Goal: Information Seeking & Learning: Check status

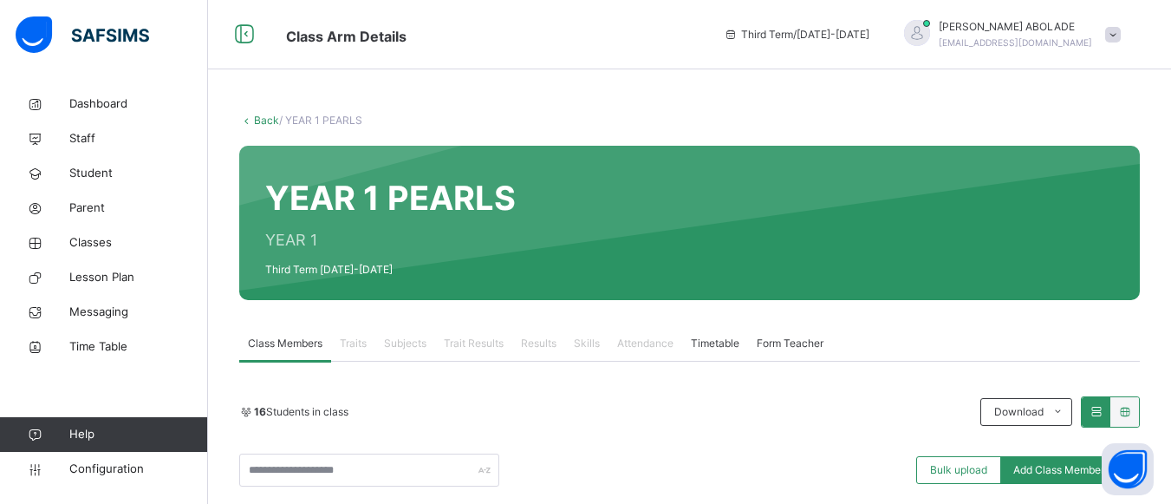
click at [204, 383] on div "Dashboard Staff Student Parent Classes Lesson Plan Messaging Time Table Help Co…" at bounding box center [104, 286] width 208 height 434
click at [458, 449] on div "16 Students in class Download Pdf Report Excel Report Bulk upload Add Class Mem…" at bounding box center [689, 441] width 901 height 90
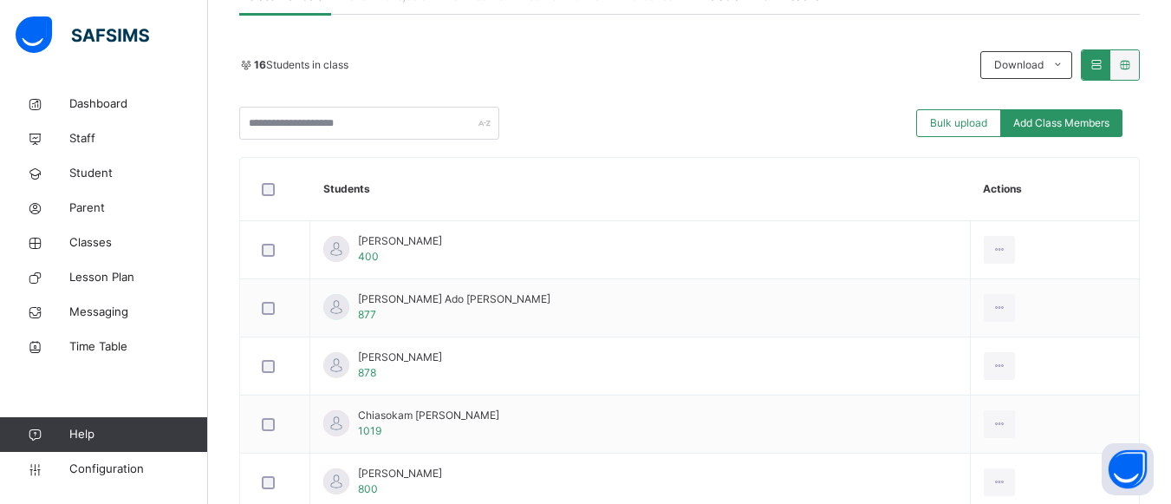
scroll to position [312, 0]
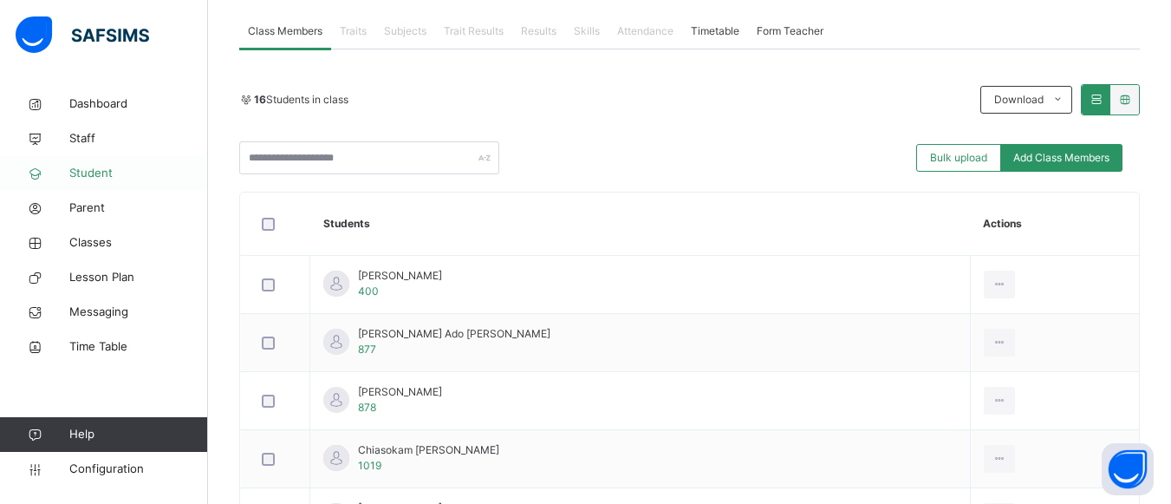
click at [110, 172] on span "Student" at bounding box center [138, 173] width 139 height 17
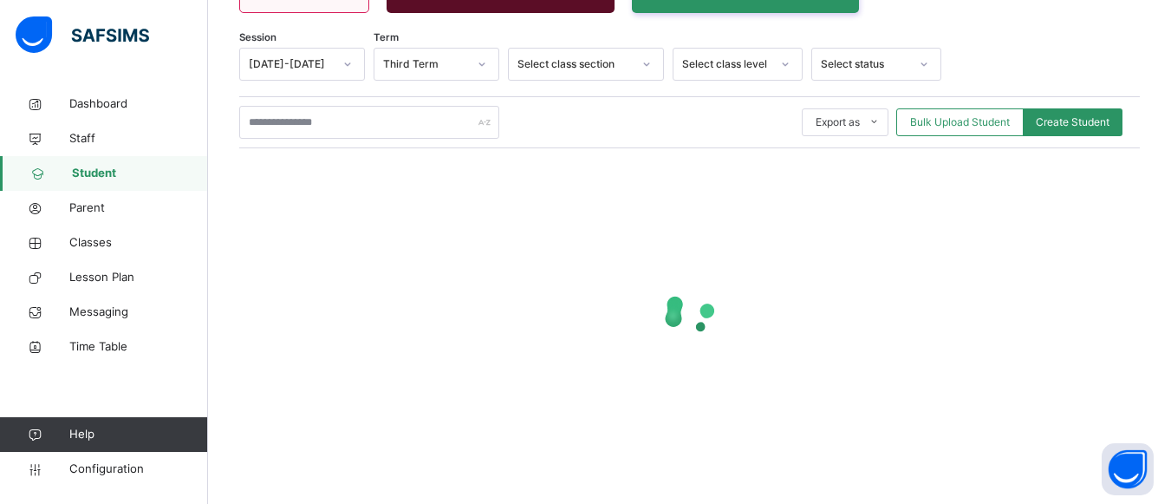
scroll to position [268, 0]
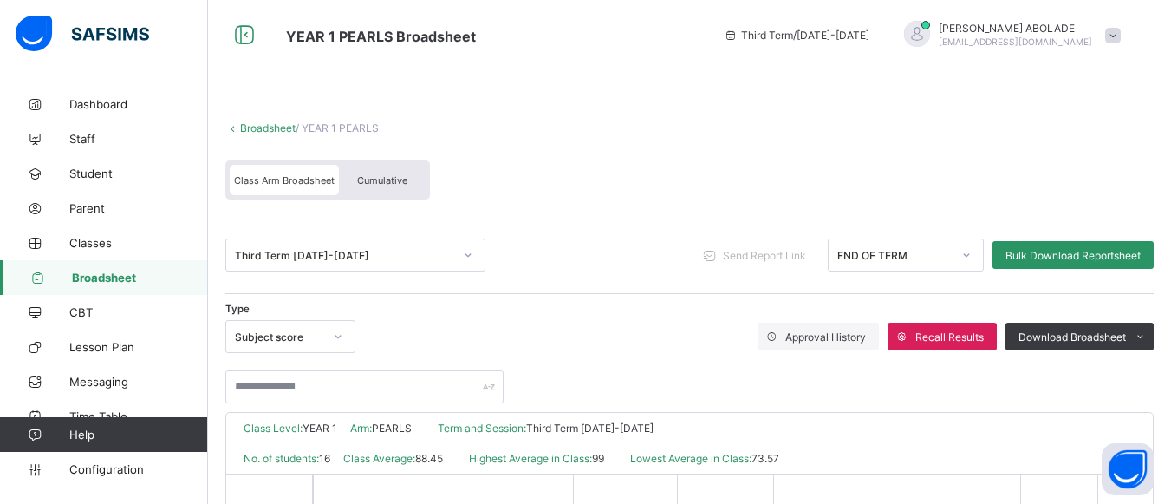
click at [131, 278] on span "Broadsheet" at bounding box center [140, 277] width 136 height 14
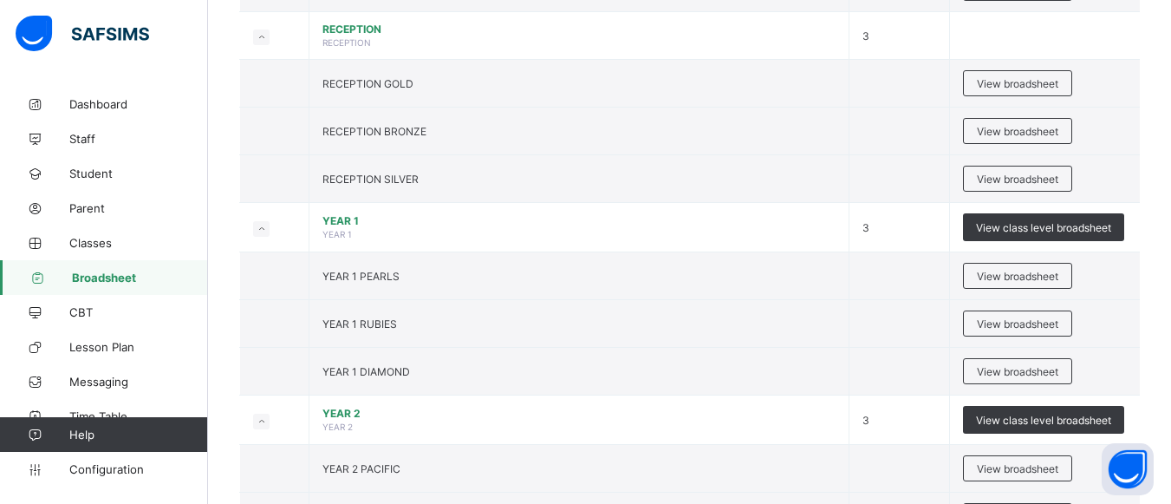
scroll to position [624, 0]
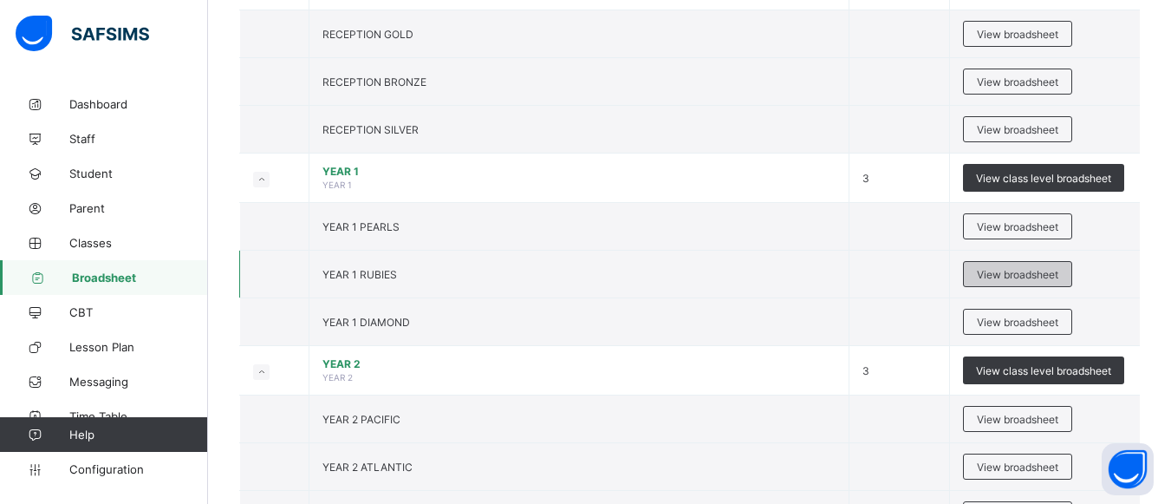
click at [1045, 270] on span "View broadsheet" at bounding box center [1017, 274] width 81 height 13
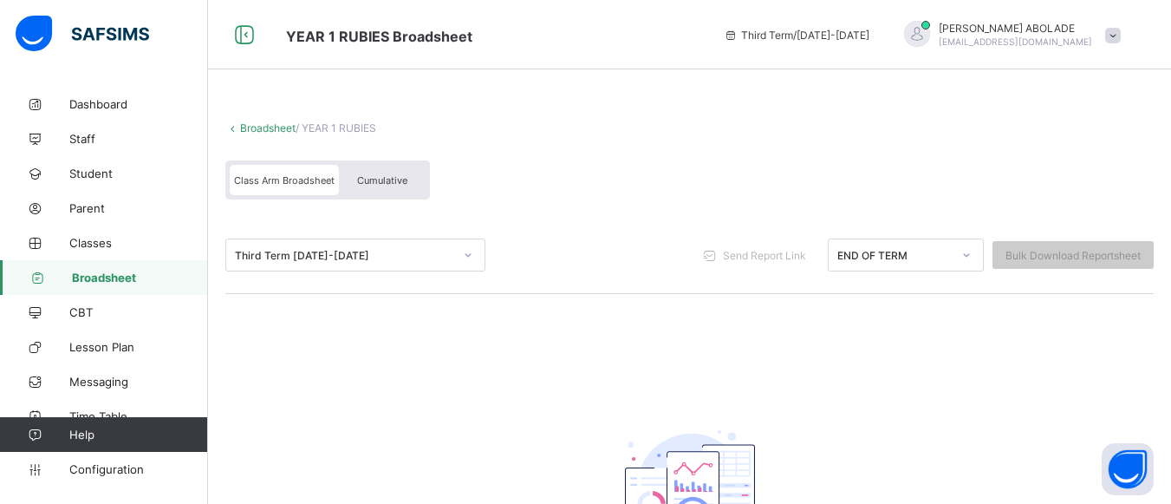
click at [94, 270] on span "Broadsheet" at bounding box center [140, 277] width 136 height 14
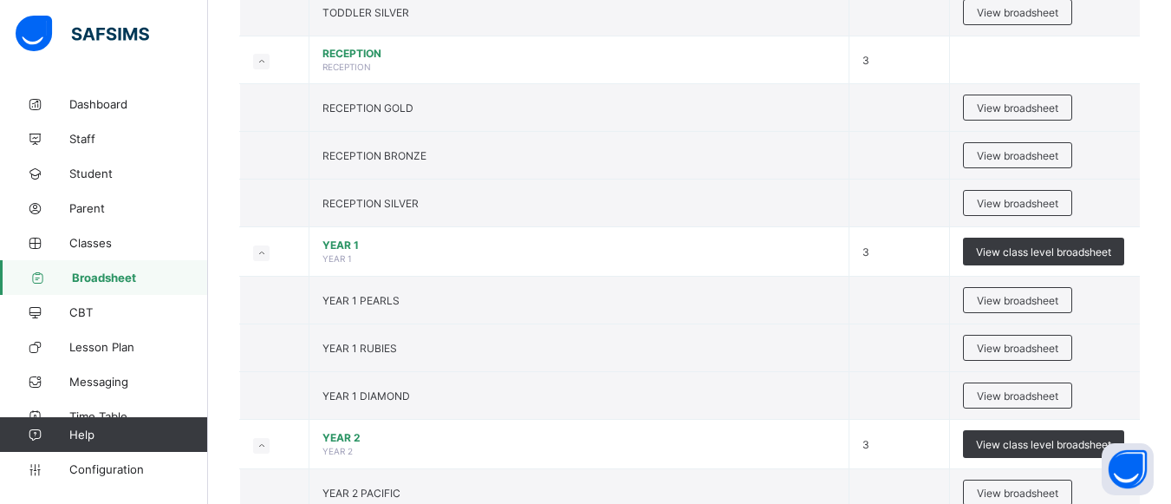
scroll to position [555, 0]
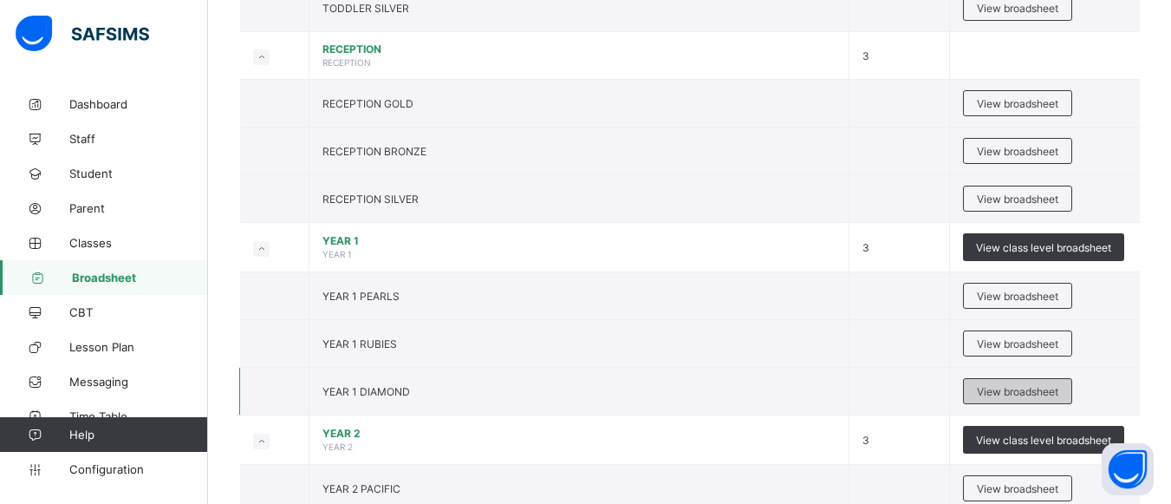
click at [1011, 392] on span "View broadsheet" at bounding box center [1017, 391] width 81 height 13
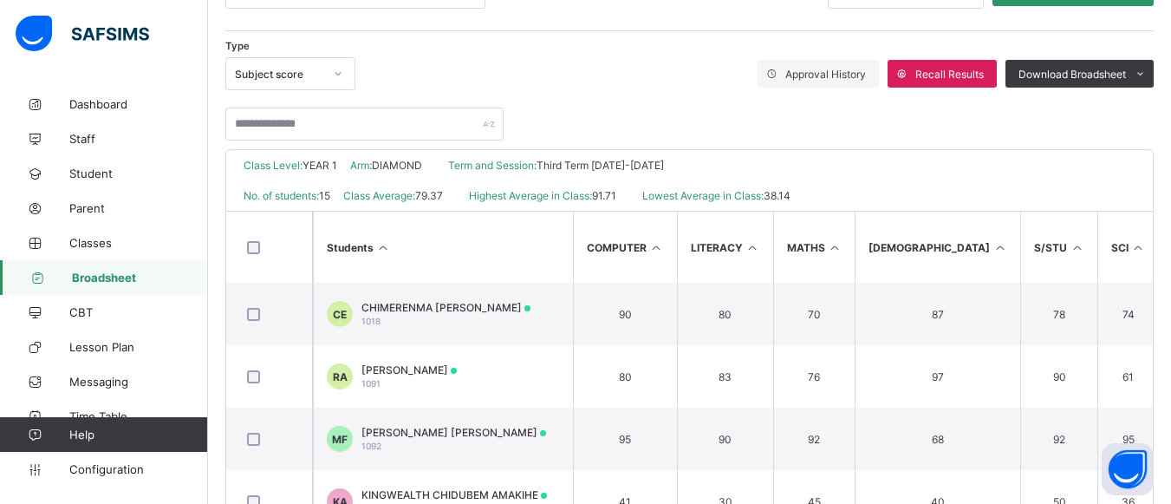
scroll to position [161, 0]
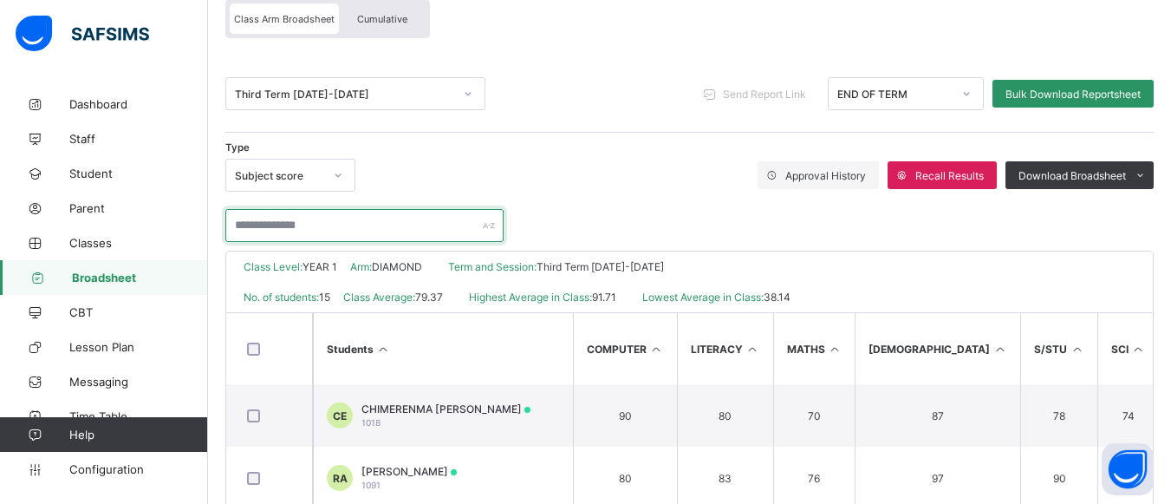
click at [425, 228] on input "text" at bounding box center [364, 225] width 278 height 33
type input "*****"
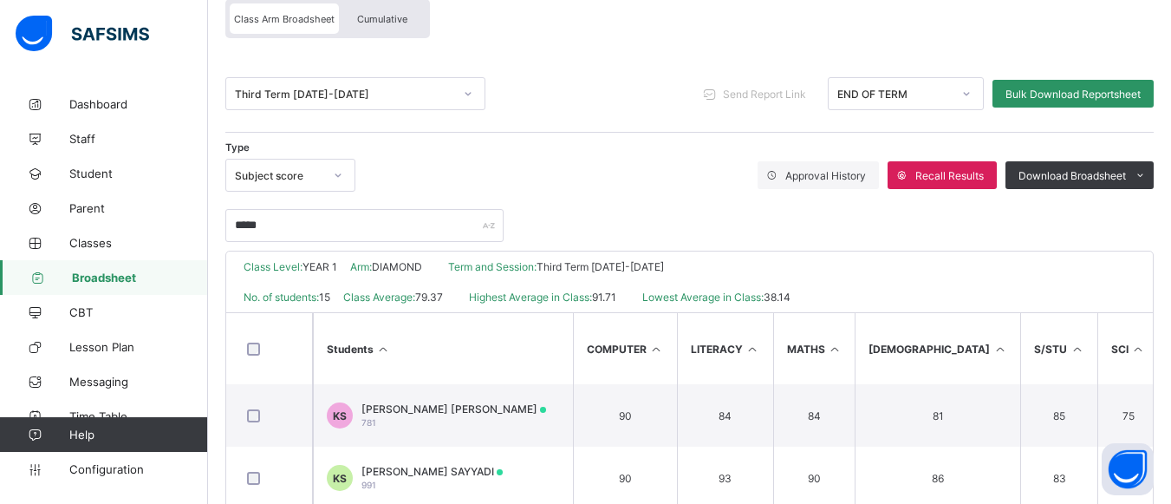
click at [605, 218] on div "*****" at bounding box center [689, 217] width 928 height 50
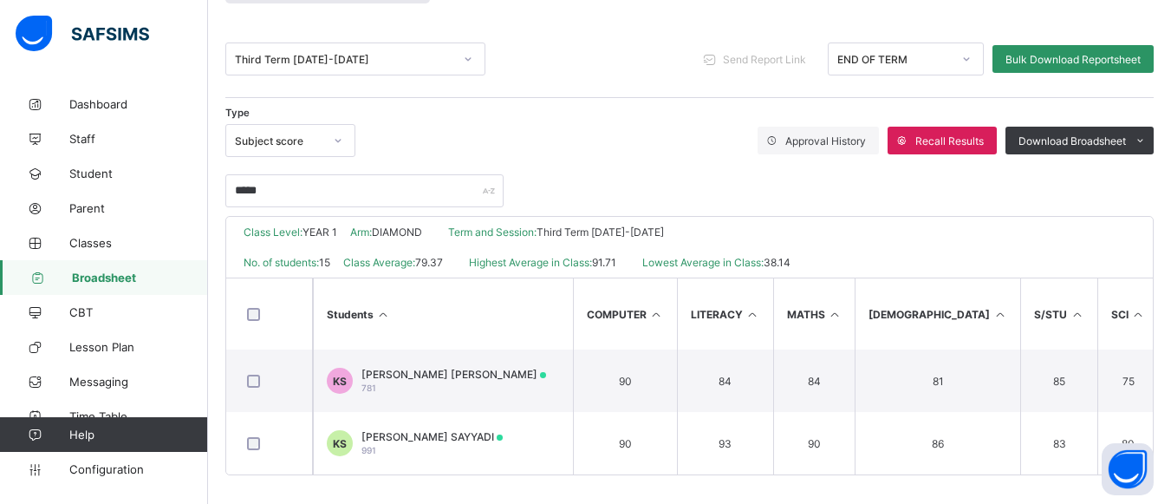
scroll to position [209, 0]
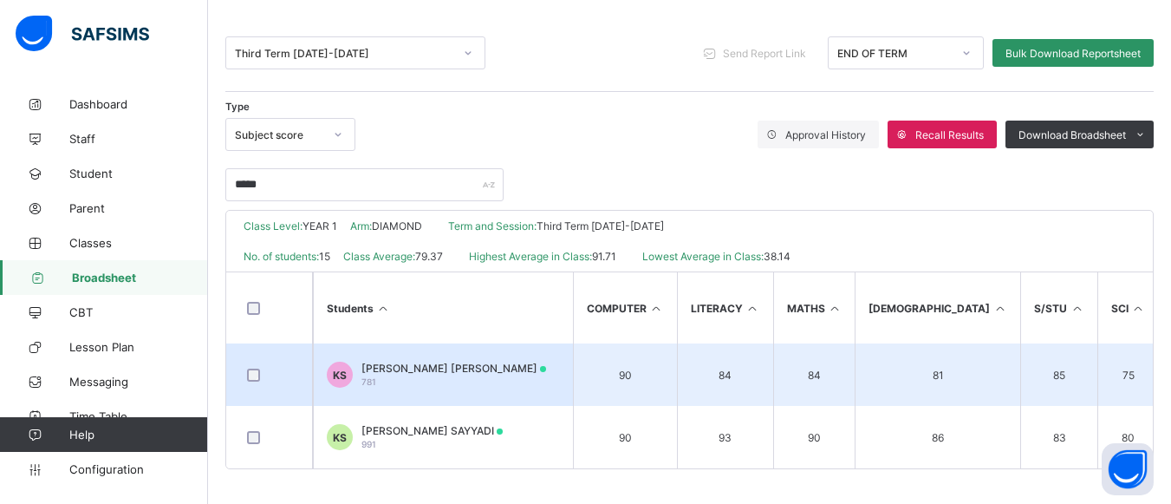
click at [427, 374] on div "KHADIJA BILYAMINU SHEHU 781" at bounding box center [453, 374] width 185 height 26
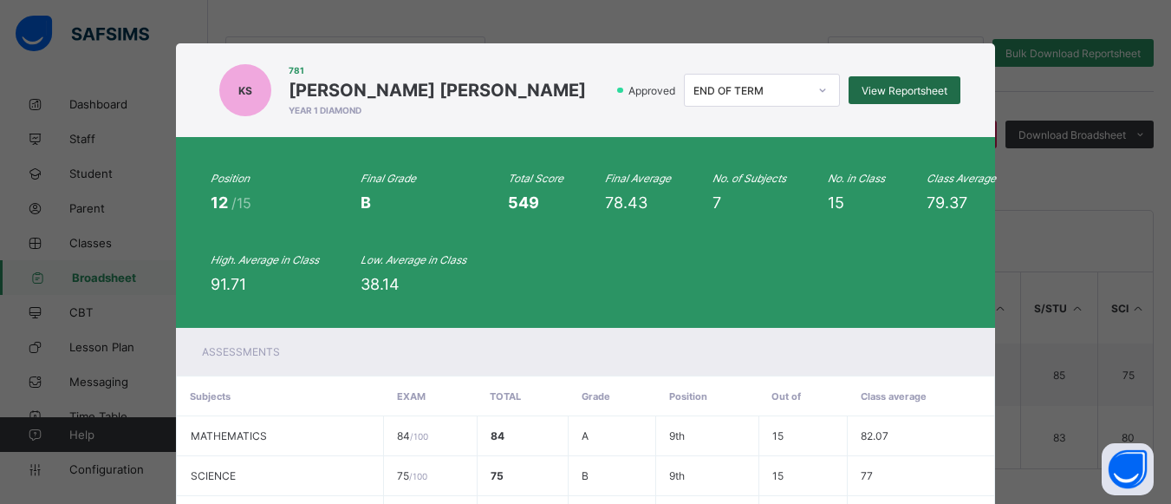
click at [912, 94] on span "View Reportsheet" at bounding box center [905, 90] width 86 height 13
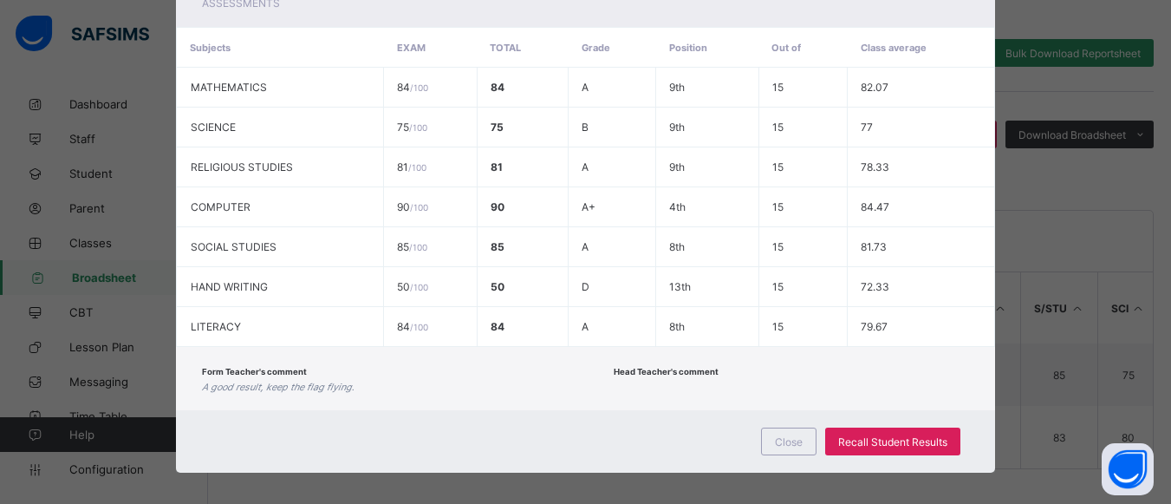
scroll to position [361, 0]
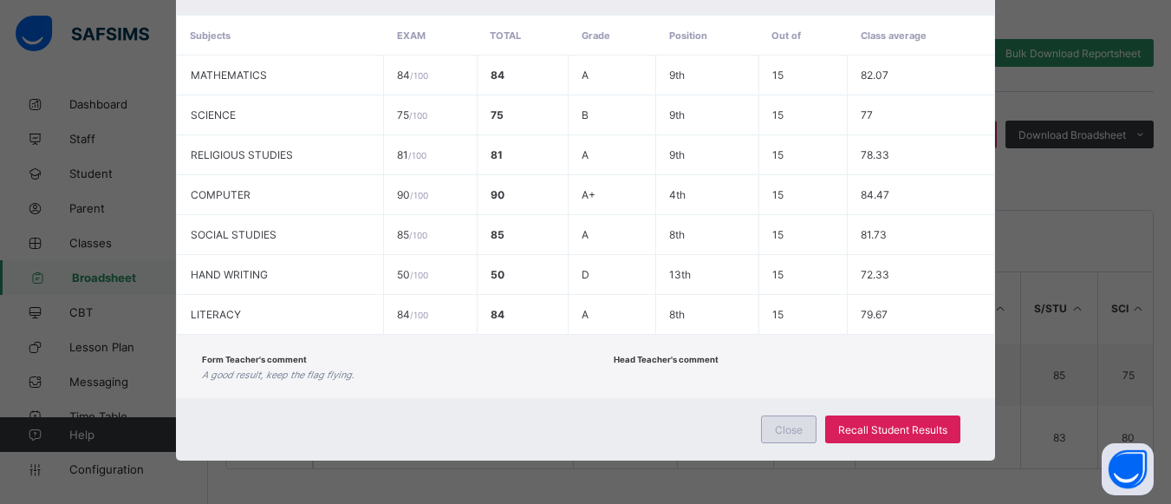
click at [789, 427] on span "Close" at bounding box center [789, 429] width 28 height 13
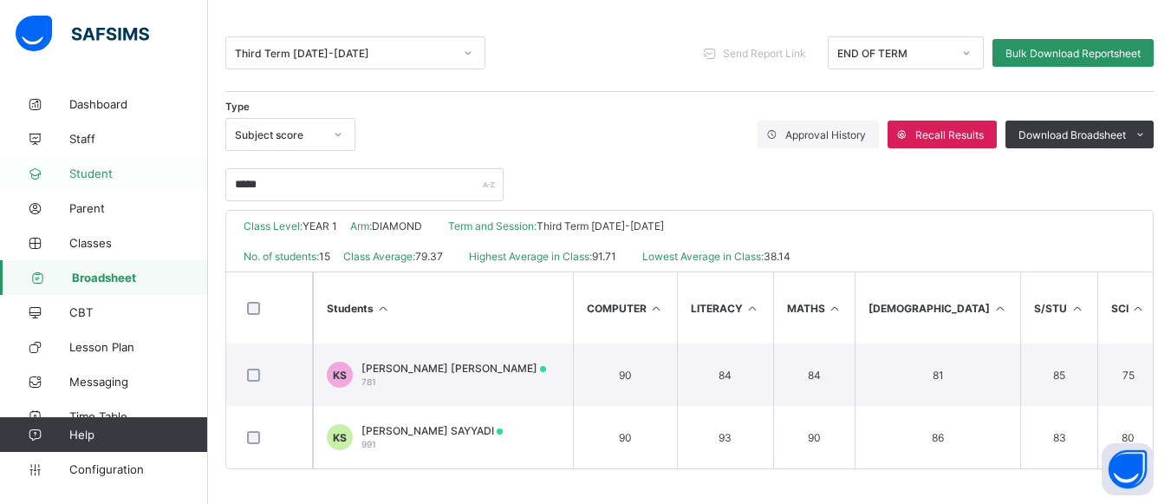
click at [95, 171] on span "Student" at bounding box center [138, 173] width 139 height 14
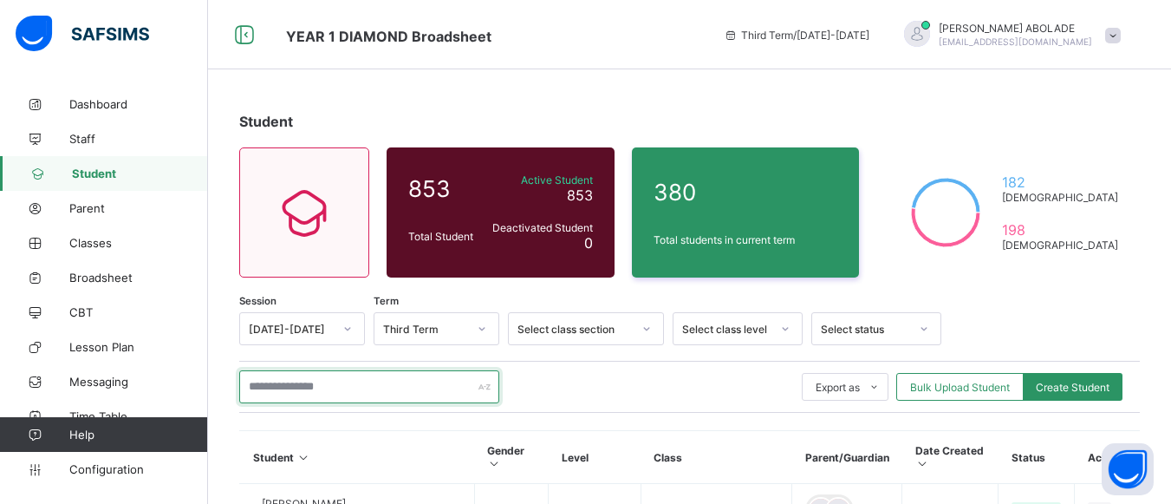
click at [346, 386] on input "text" at bounding box center [369, 386] width 260 height 33
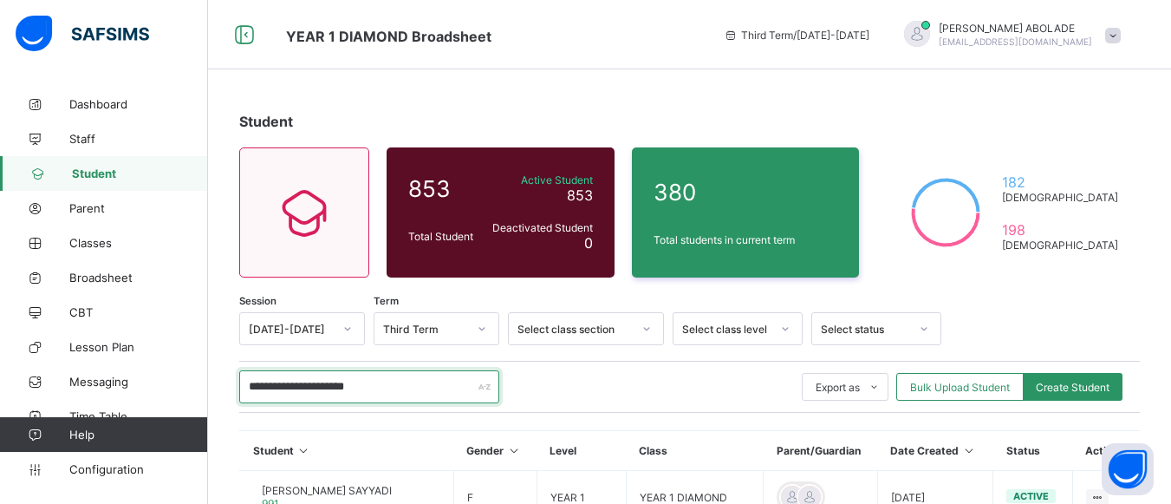
type input "**********"
click at [643, 405] on div "**********" at bounding box center [689, 387] width 901 height 52
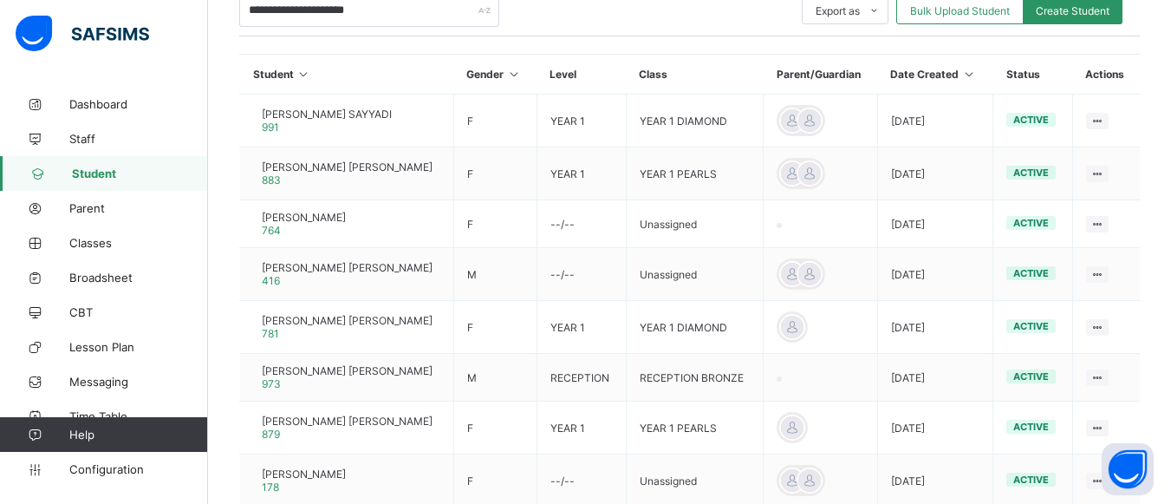
scroll to position [451, 0]
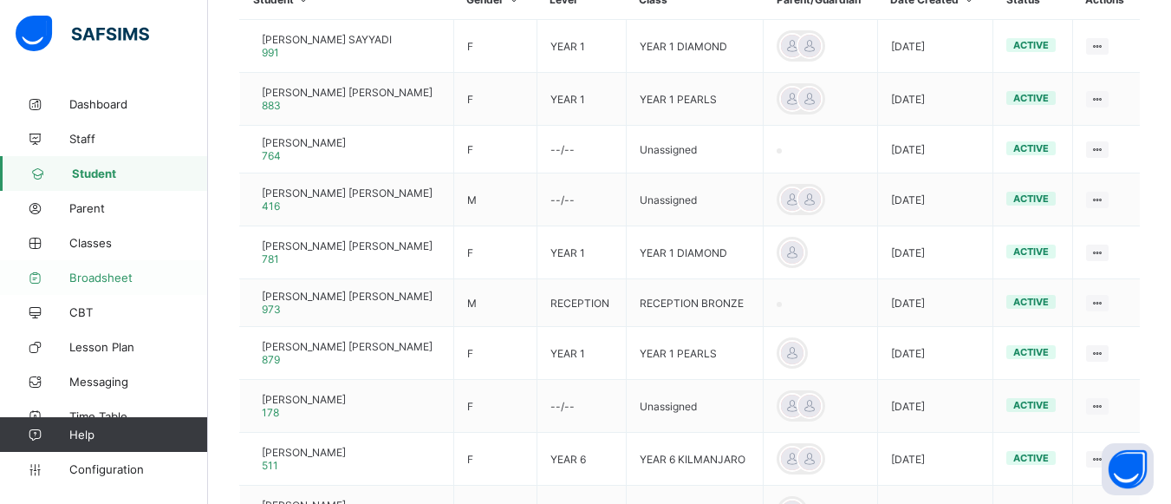
click at [124, 264] on link "Broadsheet" at bounding box center [104, 277] width 208 height 35
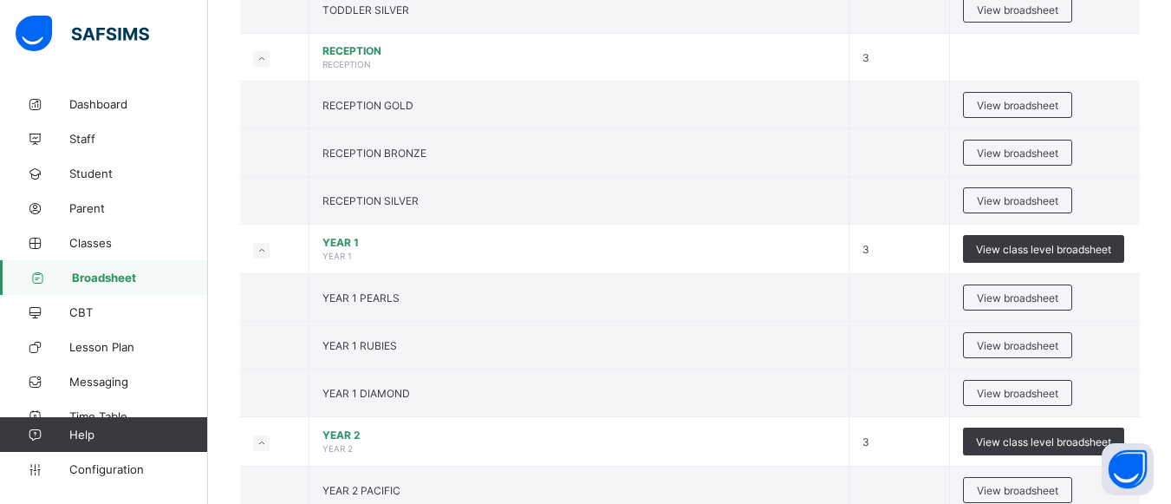
scroll to position [555, 0]
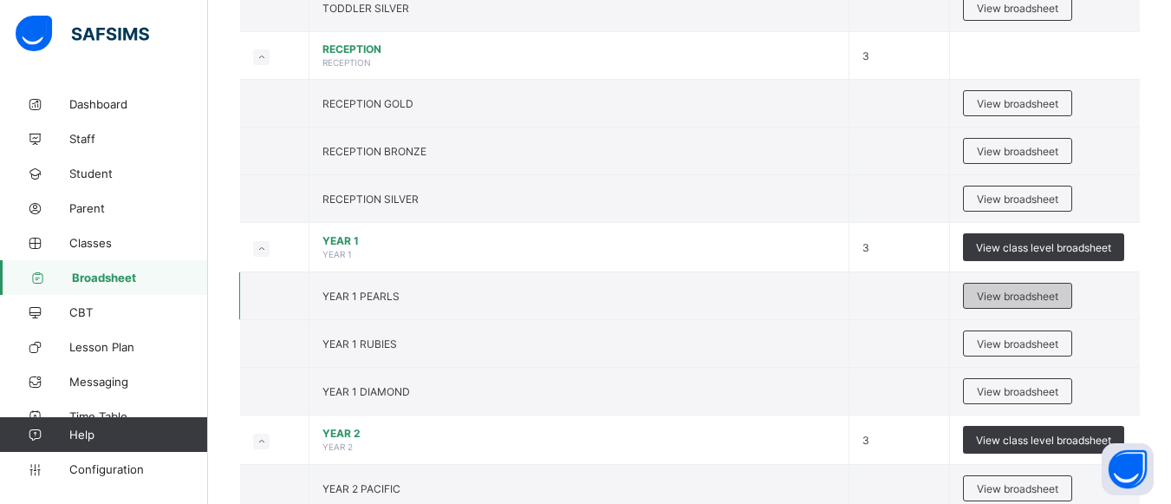
click at [1039, 296] on span "View broadsheet" at bounding box center [1017, 296] width 81 height 13
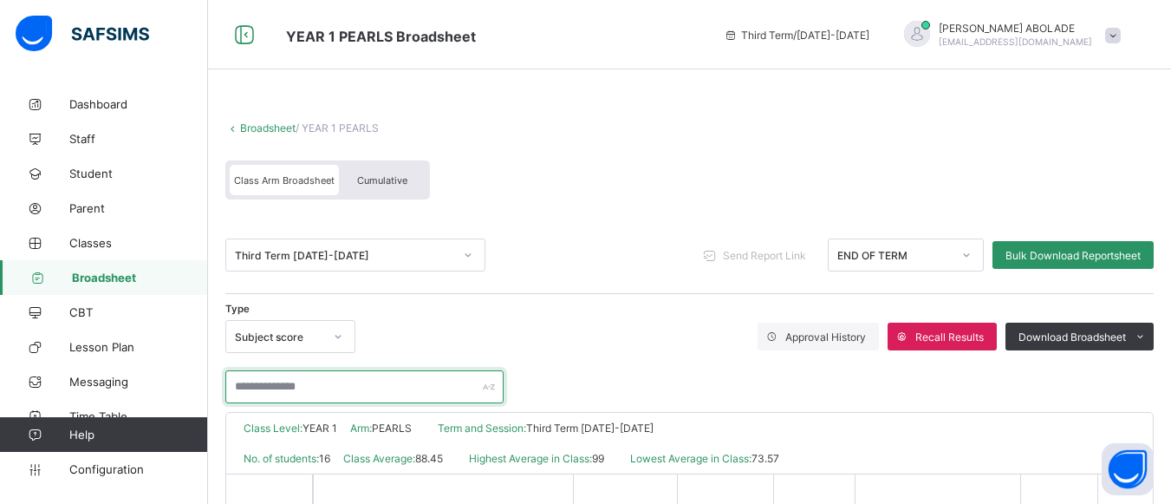
click at [441, 395] on input "text" at bounding box center [364, 386] width 278 height 33
type input "**********"
click at [673, 386] on div "**********" at bounding box center [689, 378] width 928 height 50
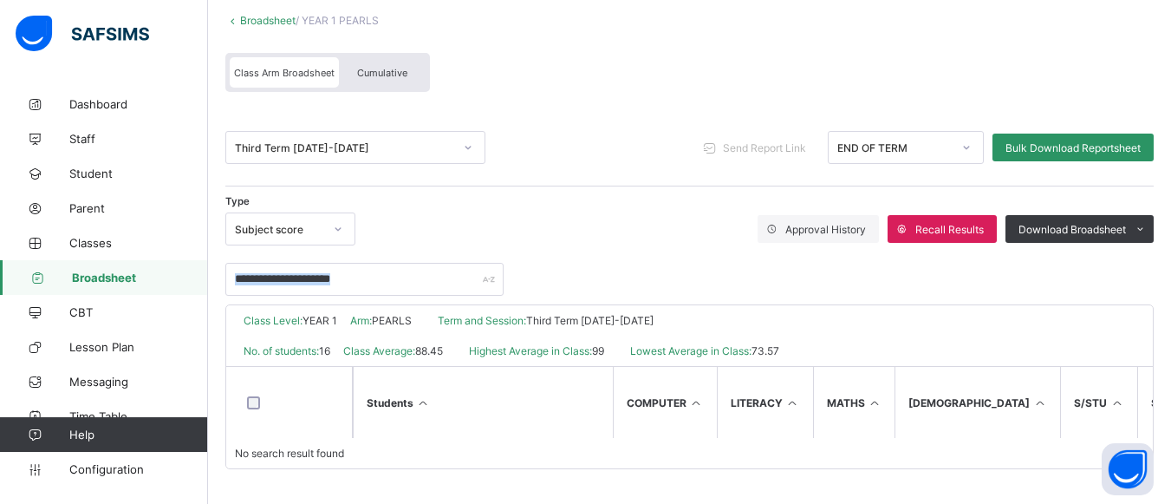
scroll to position [85, 0]
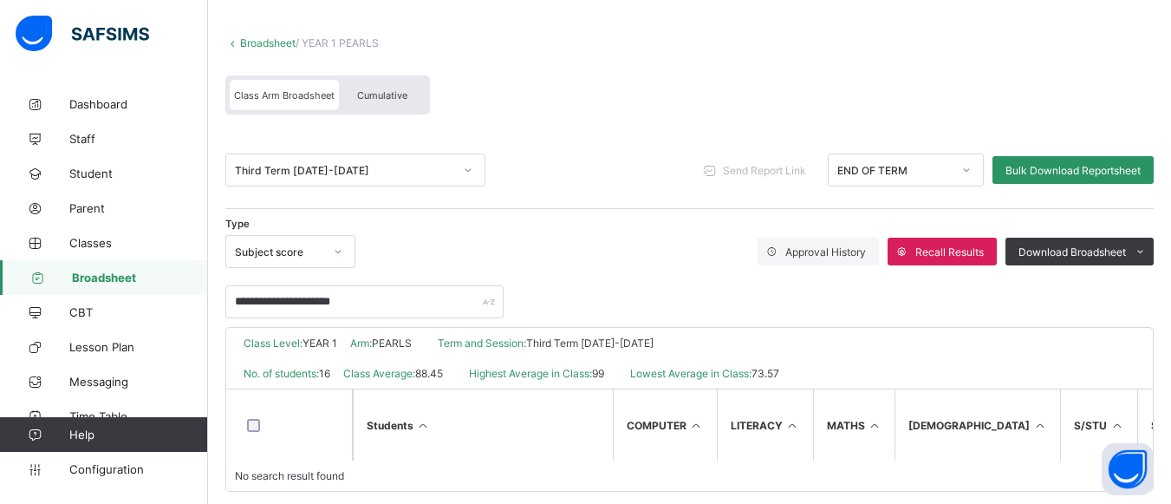
click at [665, 233] on div "**********" at bounding box center [689, 272] width 928 height 92
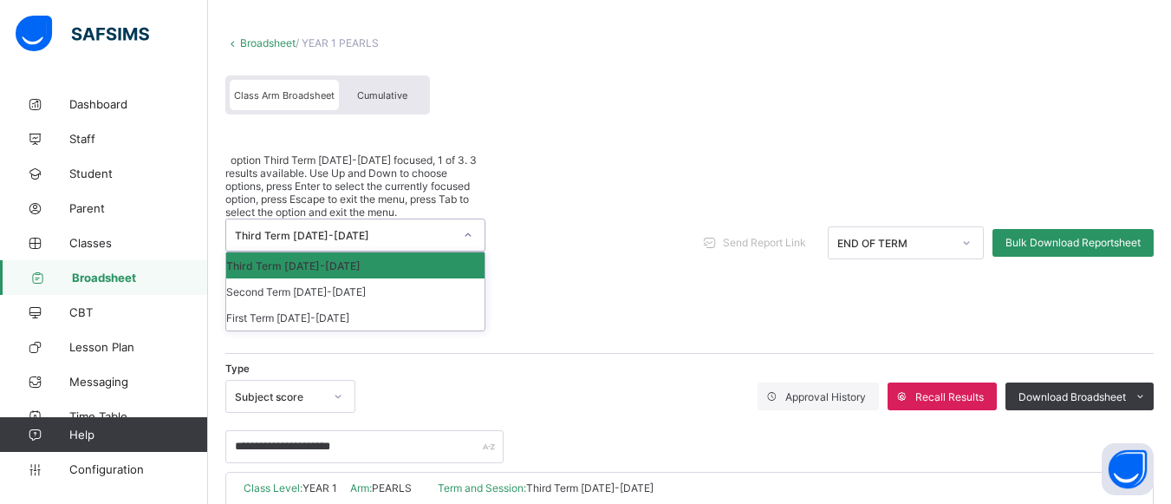
click at [463, 226] on icon at bounding box center [468, 234] width 10 height 17
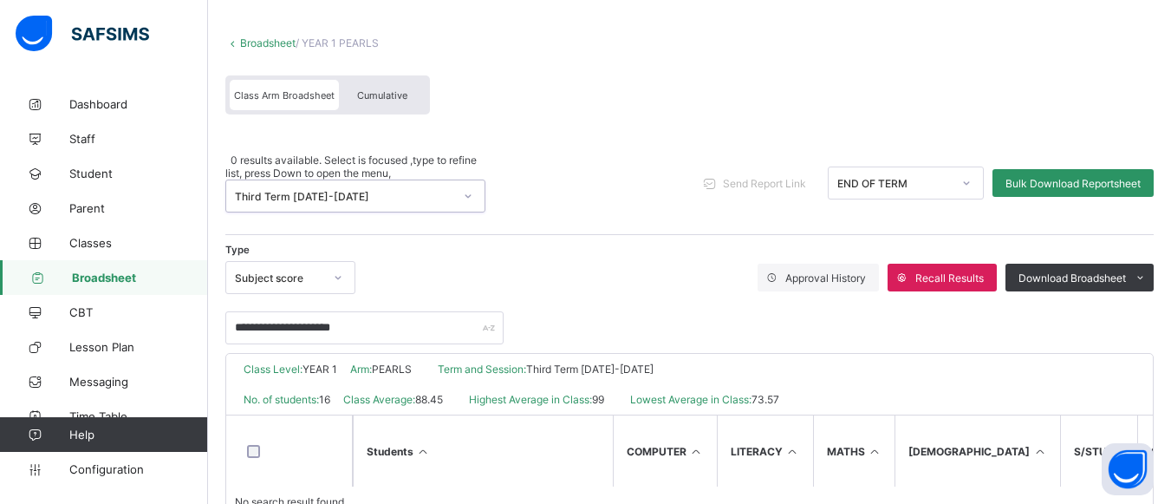
click at [463, 187] on icon at bounding box center [468, 195] width 10 height 17
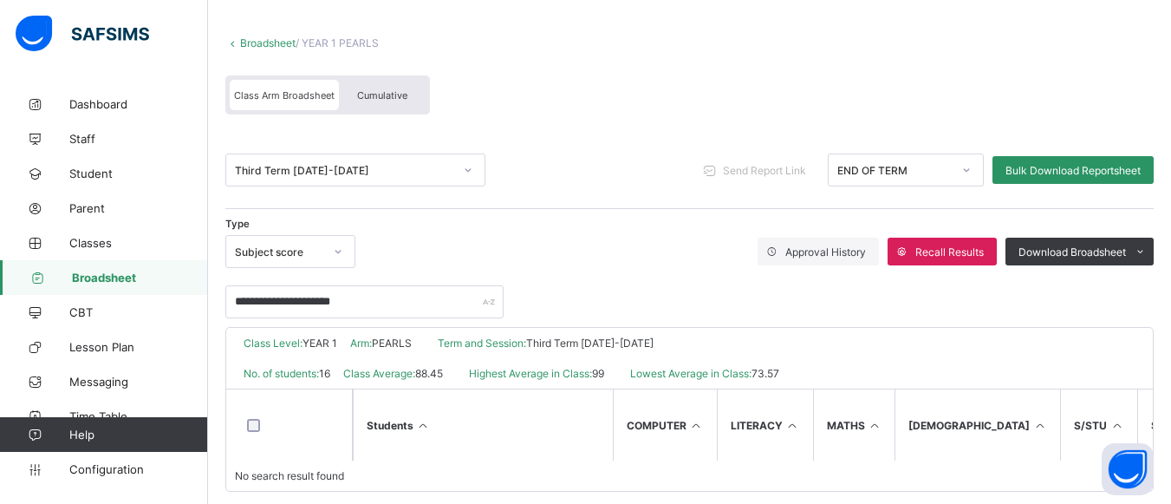
click at [582, 258] on div "Type Subject score Approval History Recall Results Download Broadsheet PDF Exce…" at bounding box center [689, 251] width 928 height 33
click at [601, 300] on div "**********" at bounding box center [689, 293] width 928 height 50
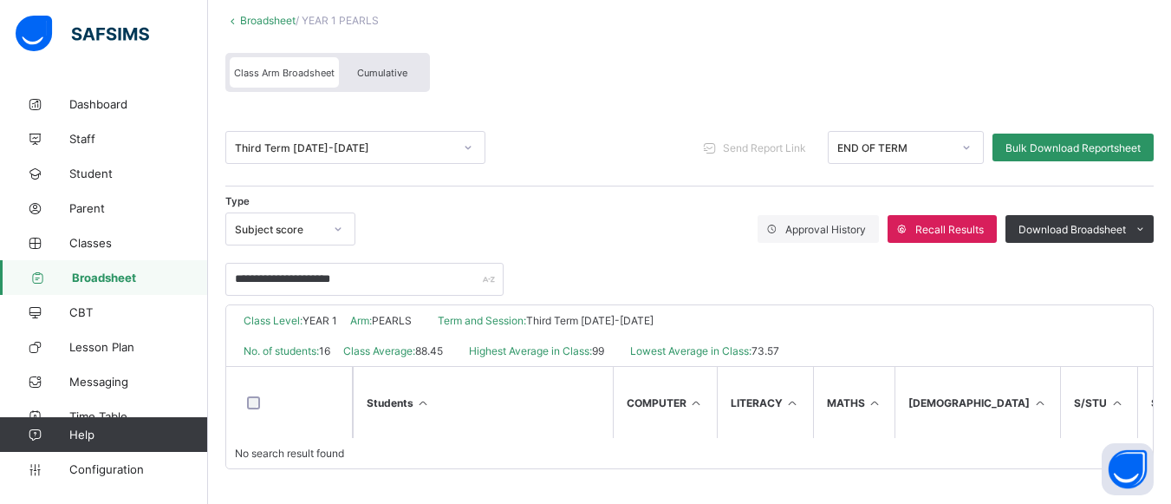
scroll to position [120, 0]
click at [123, 281] on span "Broadsheet" at bounding box center [140, 277] width 136 height 14
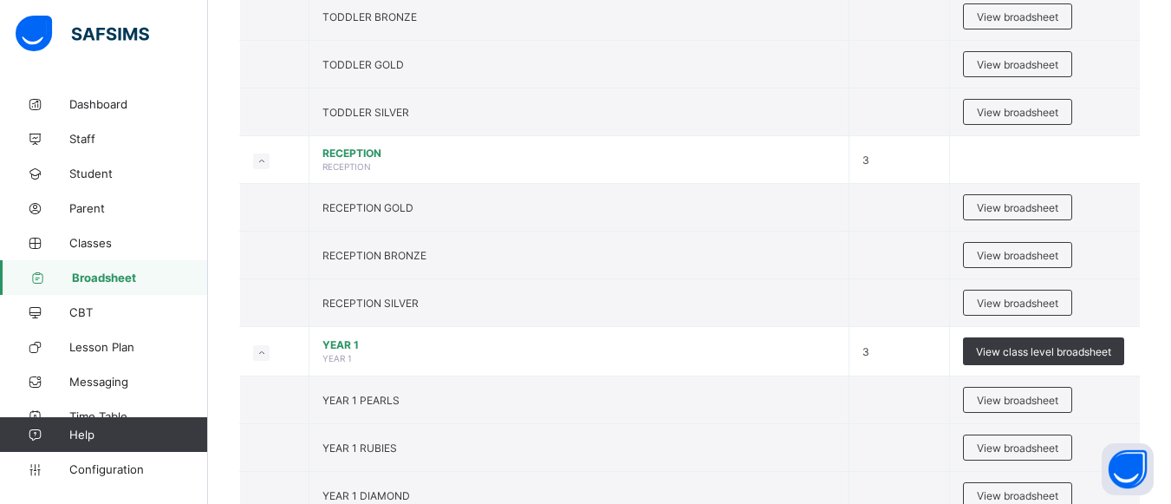
scroll to position [520, 0]
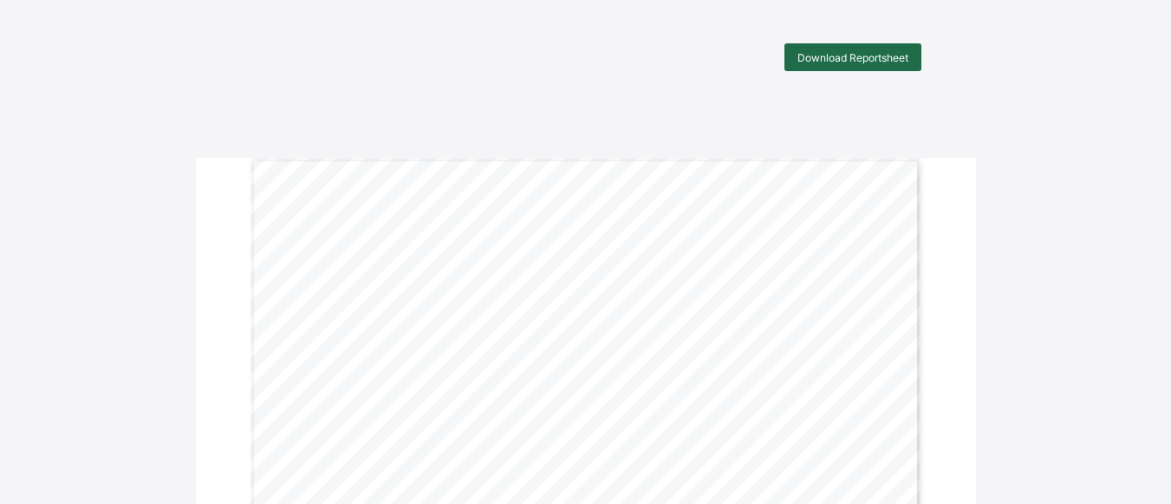
click at [834, 66] on div "Download Reportsheet" at bounding box center [852, 57] width 137 height 28
